Goal: Information Seeking & Learning: Learn about a topic

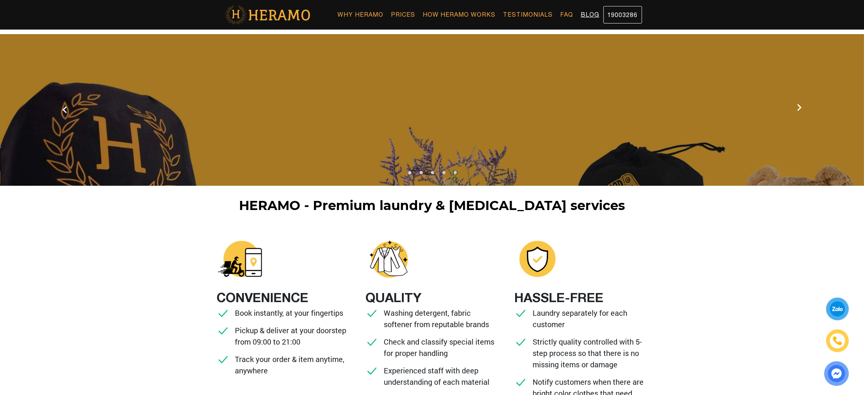
click at [592, 16] on link "Blog" at bounding box center [590, 14] width 26 height 17
click at [567, 10] on link "FAQ" at bounding box center [567, 14] width 20 height 17
click at [567, 14] on link "FAQ" at bounding box center [567, 14] width 20 height 17
click at [535, 16] on link "Testimonials" at bounding box center [528, 14] width 57 height 17
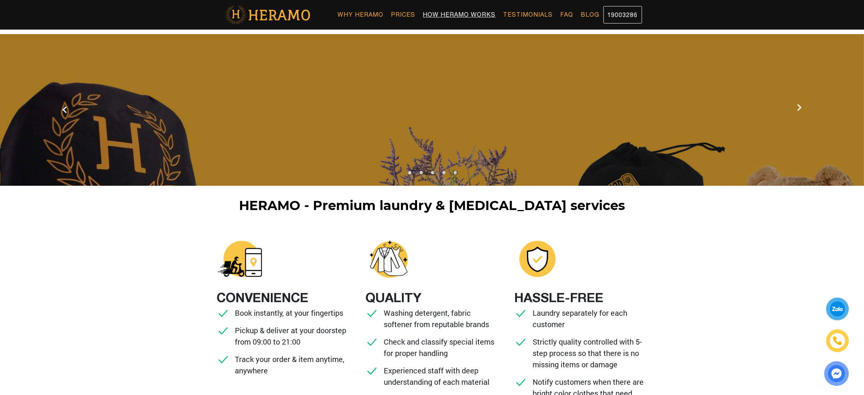
click at [476, 14] on link "How Heramo Works" at bounding box center [459, 14] width 80 height 17
click at [411, 14] on link "Prices" at bounding box center [404, 14] width 32 height 17
click at [355, 16] on link "Why Heramo" at bounding box center [360, 14] width 53 height 17
click at [669, 19] on div "19003286 Toggle Why Heramo Prices How Heramo Works Testimonials FAQ Blog 190032…" at bounding box center [432, 15] width 864 height 30
click at [627, 13] on link "19003286" at bounding box center [622, 14] width 39 height 17
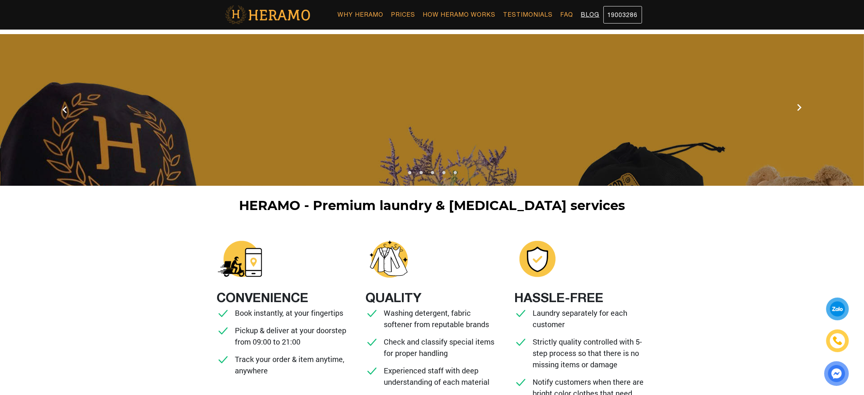
click at [590, 17] on link "Blog" at bounding box center [590, 14] width 26 height 17
